Goal: Information Seeking & Learning: Find contact information

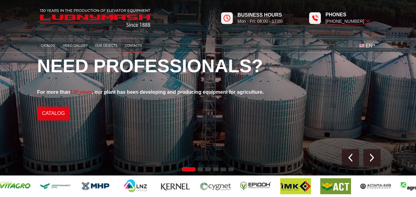
click at [137, 47] on link "Contacts" at bounding box center [133, 46] width 24 height 10
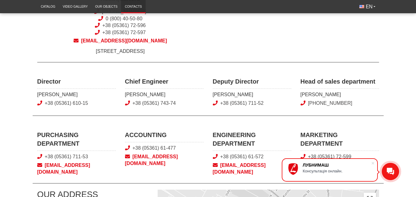
scroll to position [154, 0]
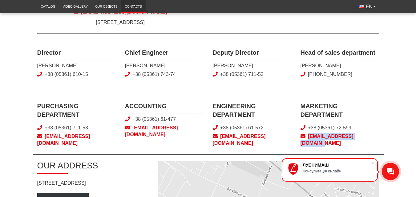
drag, startPoint x: 299, startPoint y: 143, endPoint x: 376, endPoint y: 140, distance: 77.0
click at [376, 140] on div "MARKETING DEPARTMENT +38 (05361) 72-599 [EMAIL_ADDRESS][DOMAIN_NAME]" at bounding box center [340, 124] width 88 height 45
copy span "[EMAIL_ADDRESS][DOMAIN_NAME]"
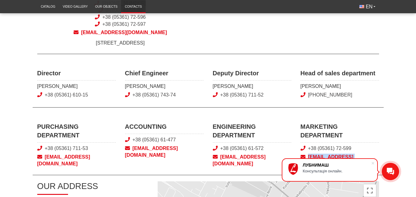
scroll to position [62, 0]
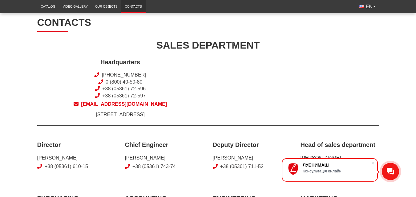
click at [106, 105] on span "sales@lubnymash.com" at bounding box center [120, 104] width 126 height 7
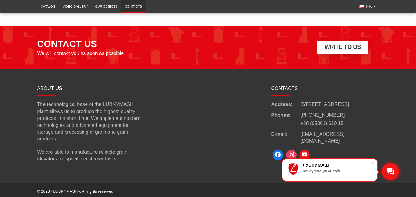
scroll to position [510, 0]
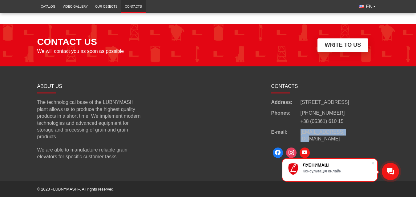
drag, startPoint x: 353, startPoint y: 140, endPoint x: 301, endPoint y: 137, distance: 52.0
click at [299, 138] on div "E-mail: info@lubnymash.com" at bounding box center [325, 136] width 108 height 14
copy div "[EMAIL_ADDRESS][DOMAIN_NAME]"
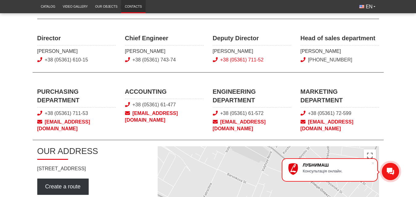
scroll to position [172, 0]
